Goal: Information Seeking & Learning: Learn about a topic

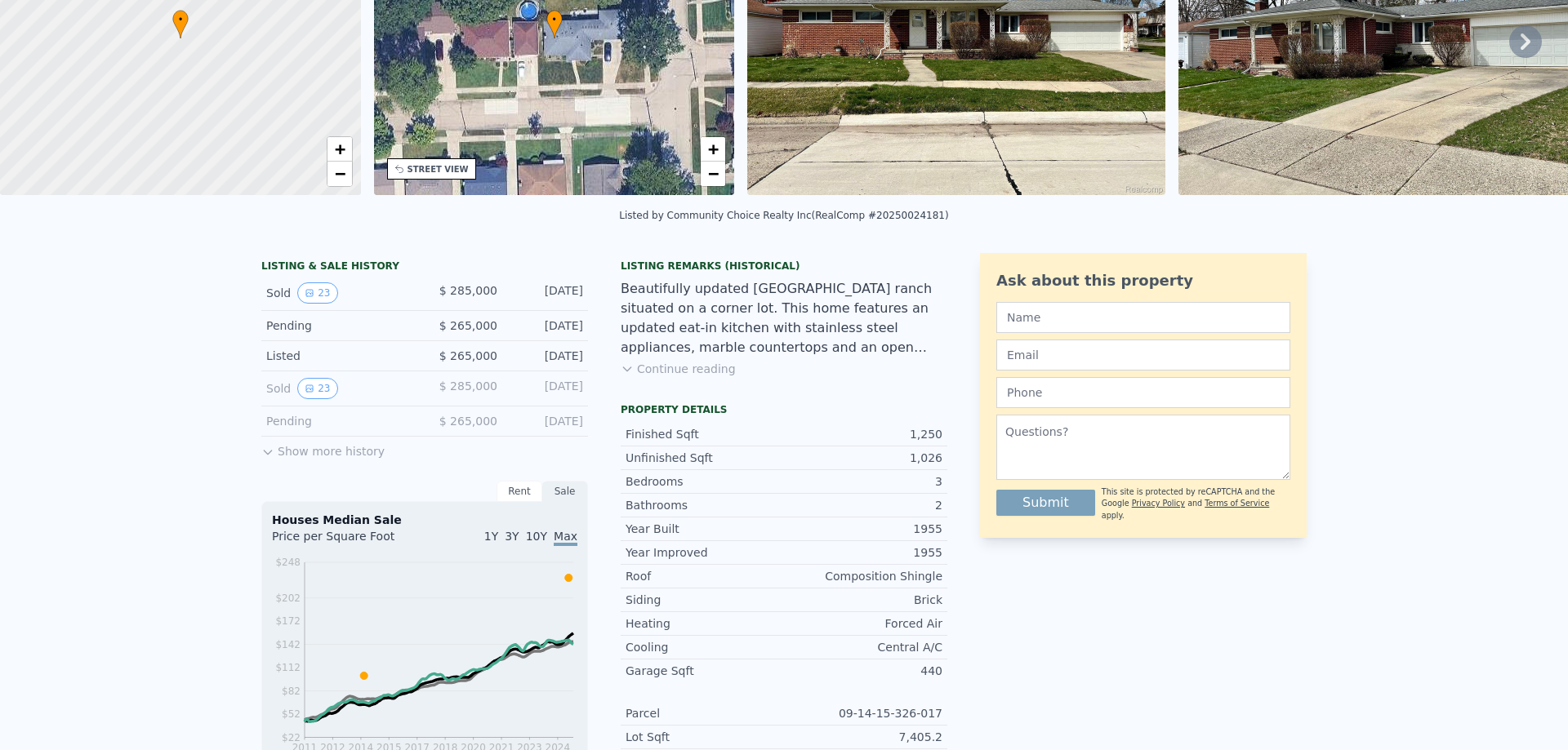
scroll to position [6, 0]
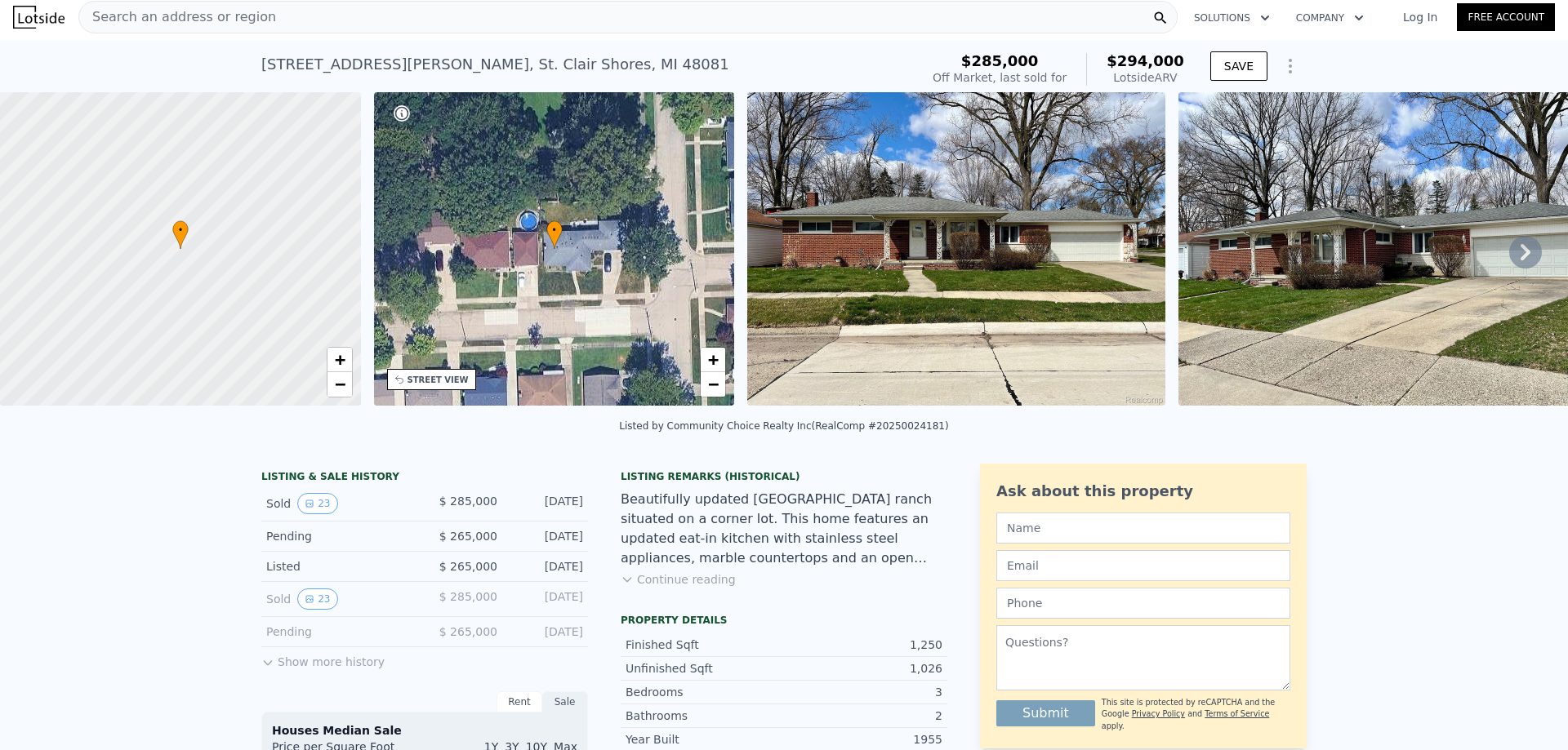
click at [1006, 286] on img at bounding box center [956, 248] width 418 height 313
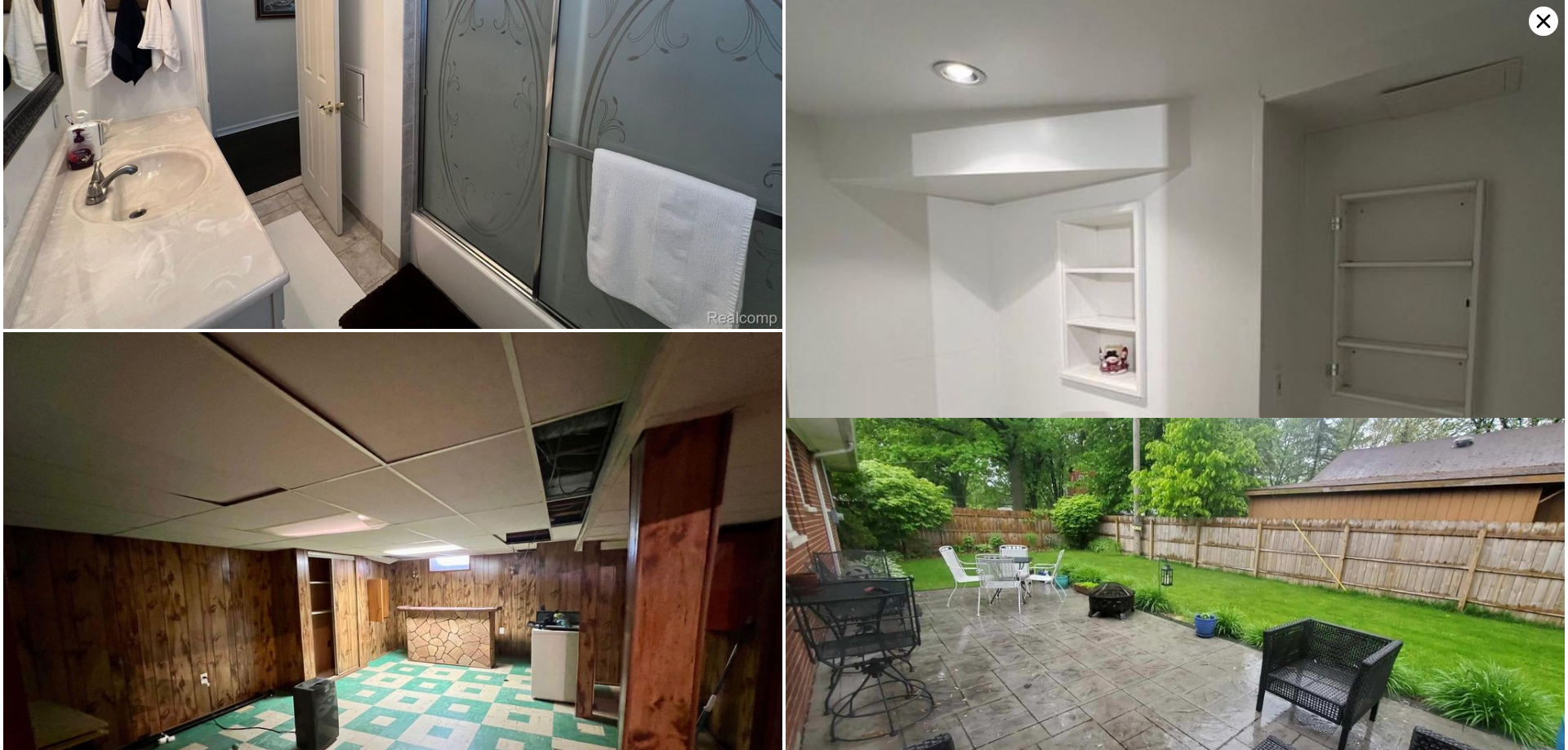
scroll to position [5246, 0]
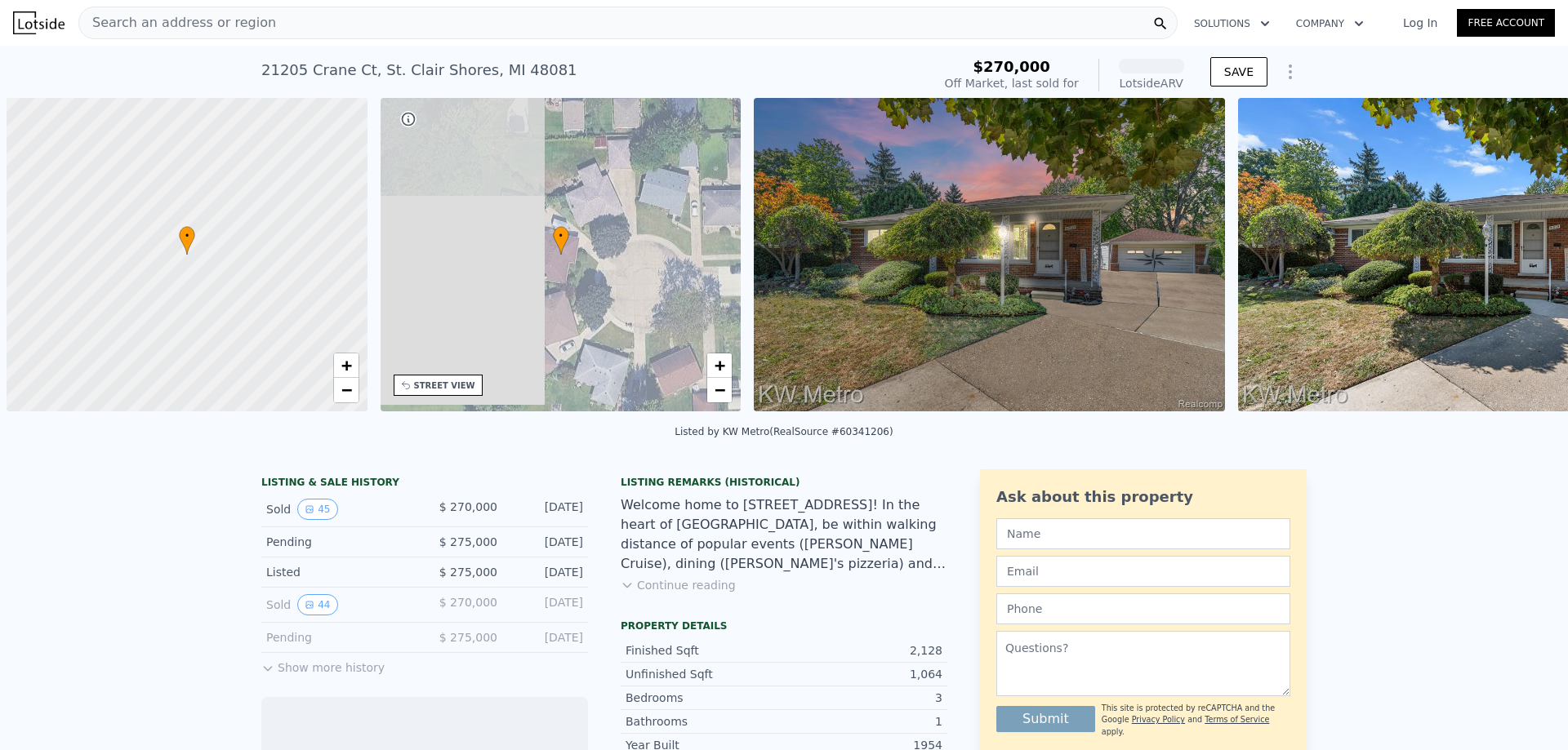
scroll to position [0, 6]
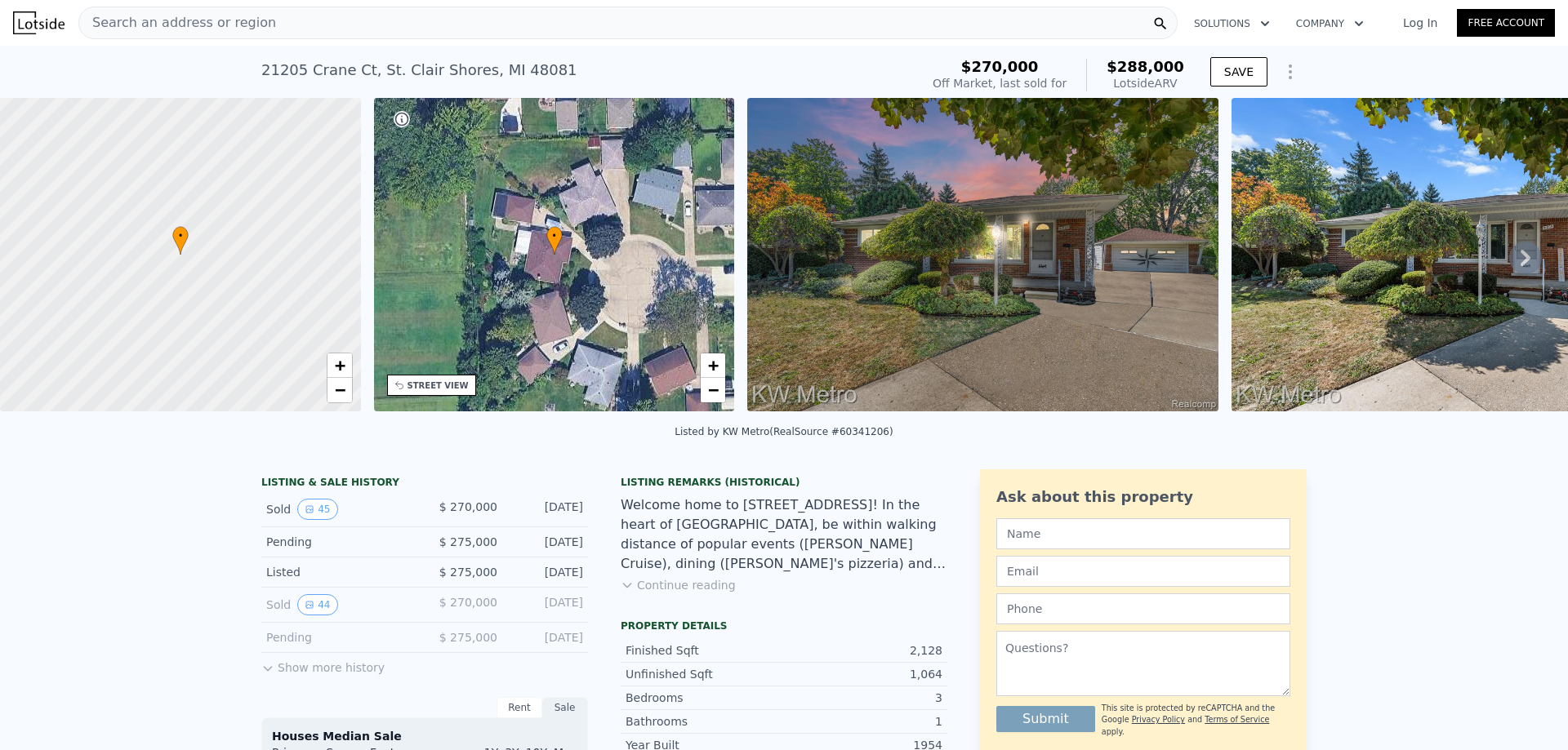
click at [1013, 275] on img at bounding box center [983, 255] width 472 height 313
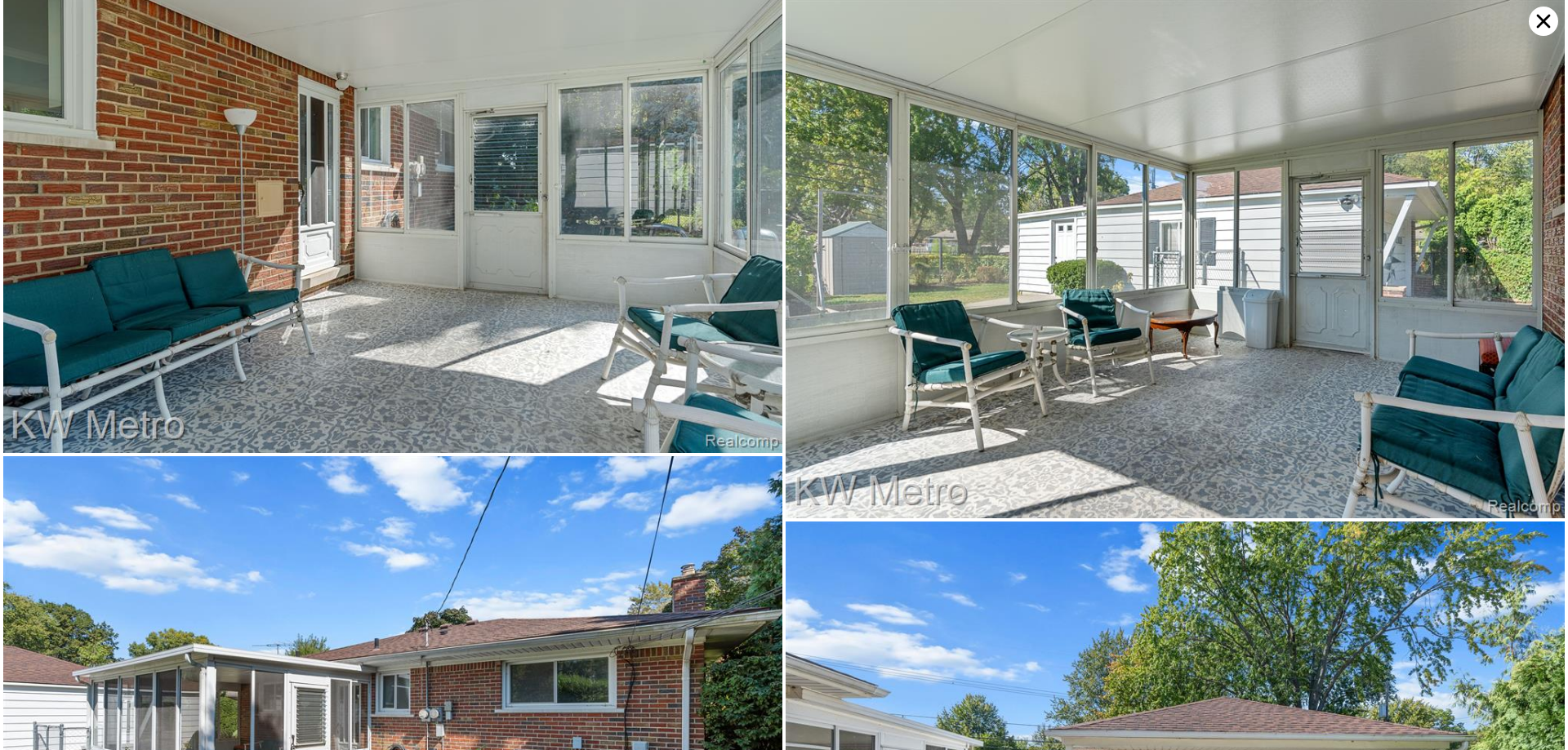
scroll to position [8674, 0]
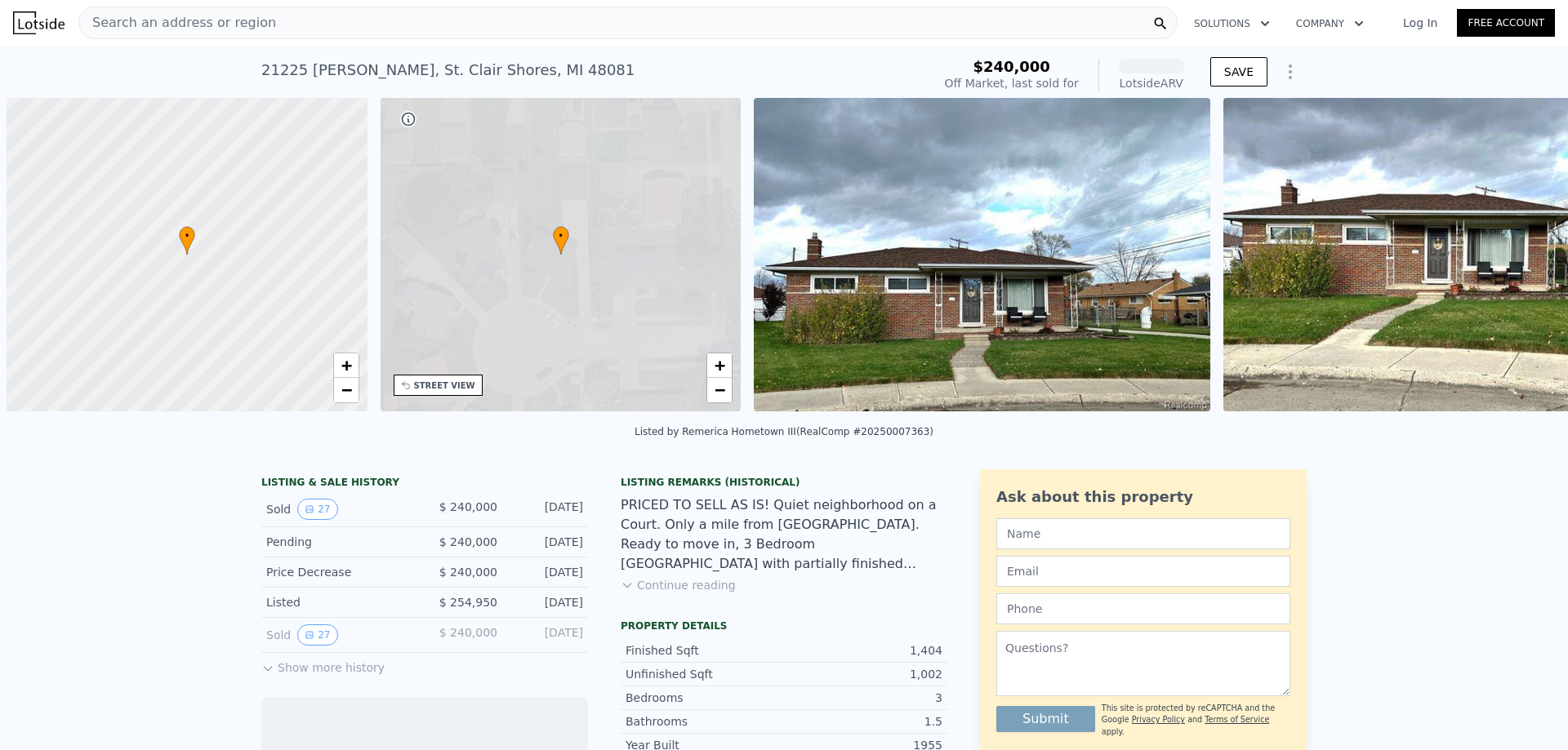
scroll to position [0, 6]
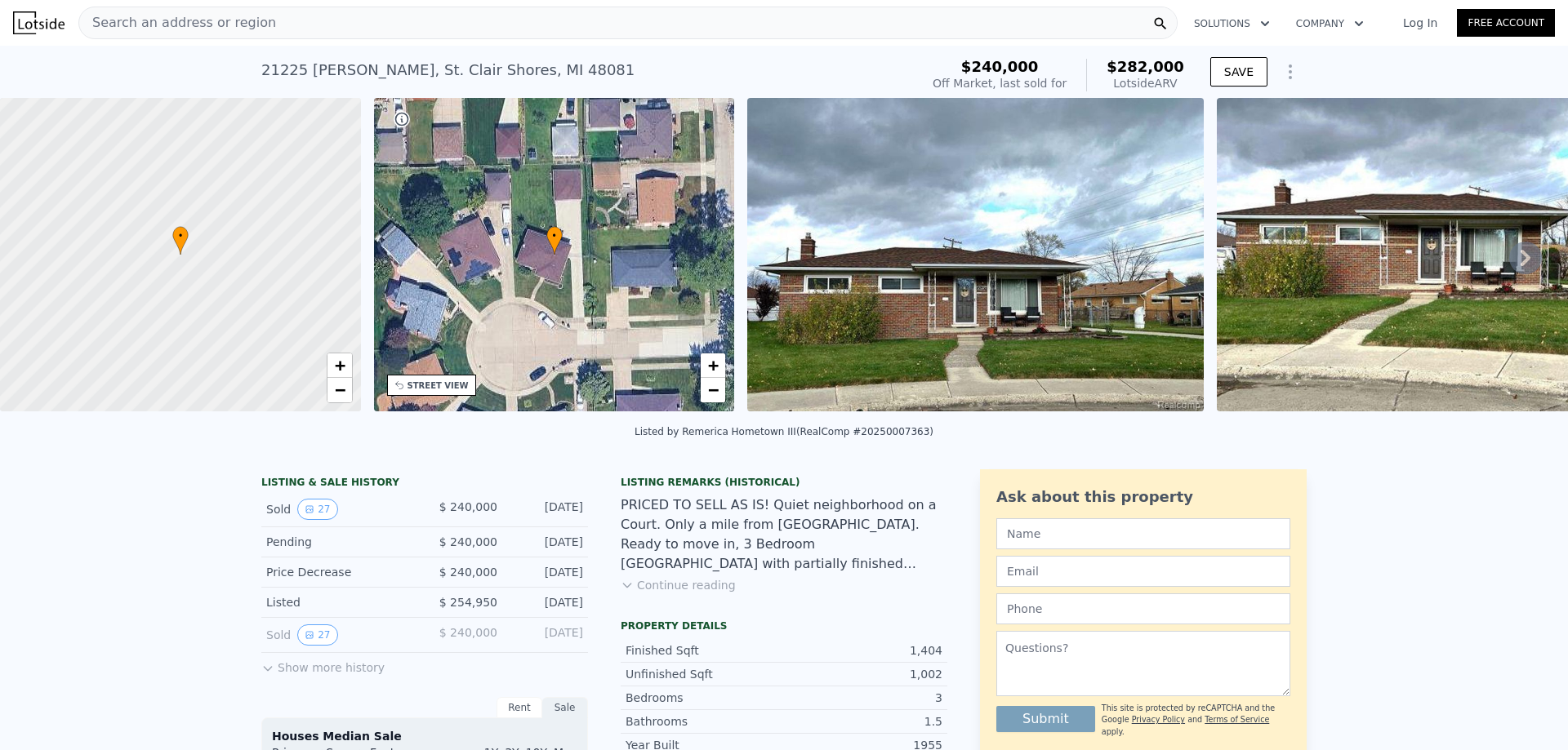
click at [911, 311] on img at bounding box center [975, 255] width 457 height 313
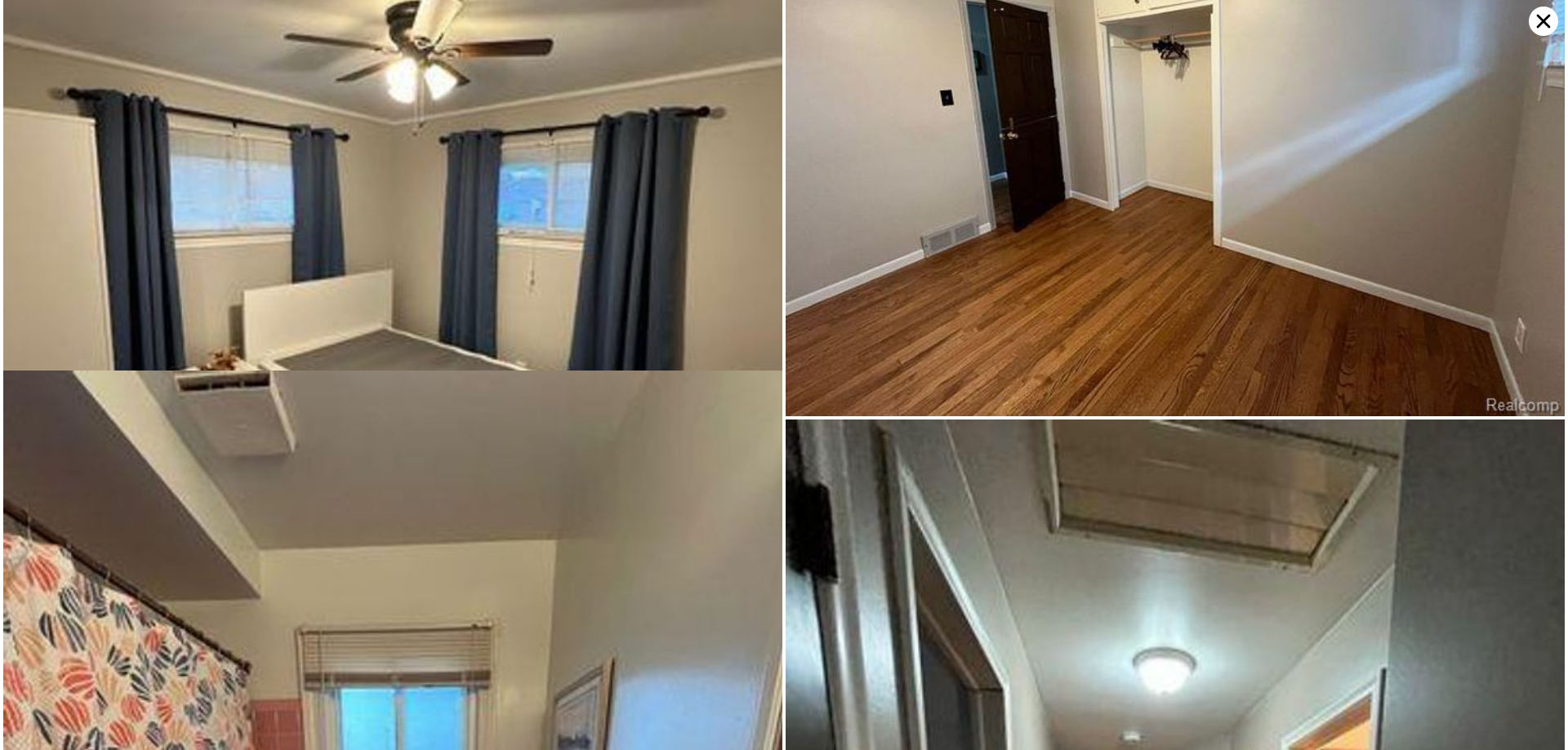
scroll to position [4120, 0]
